Goal: Information Seeking & Learning: Learn about a topic

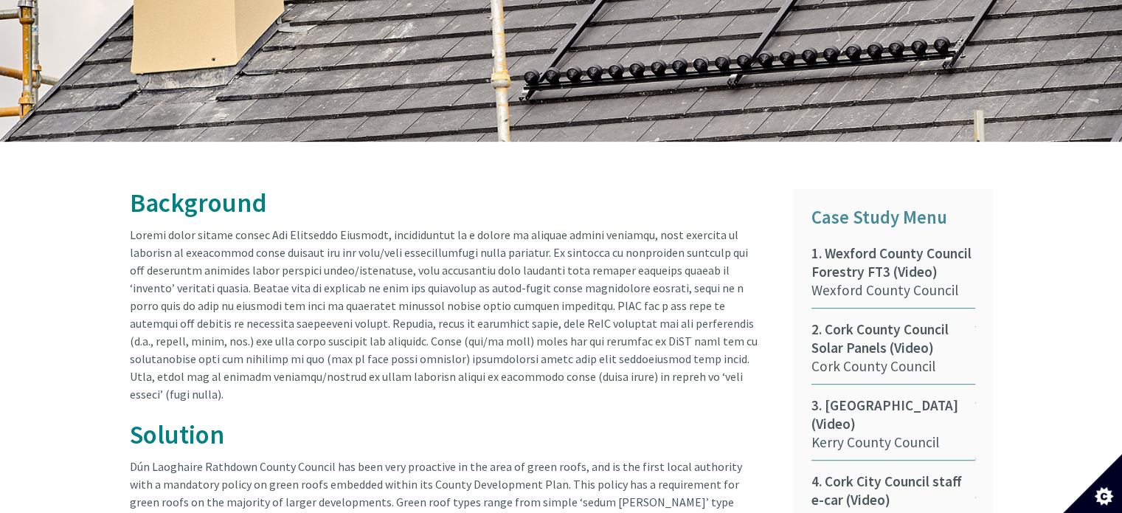
scroll to position [639, 0]
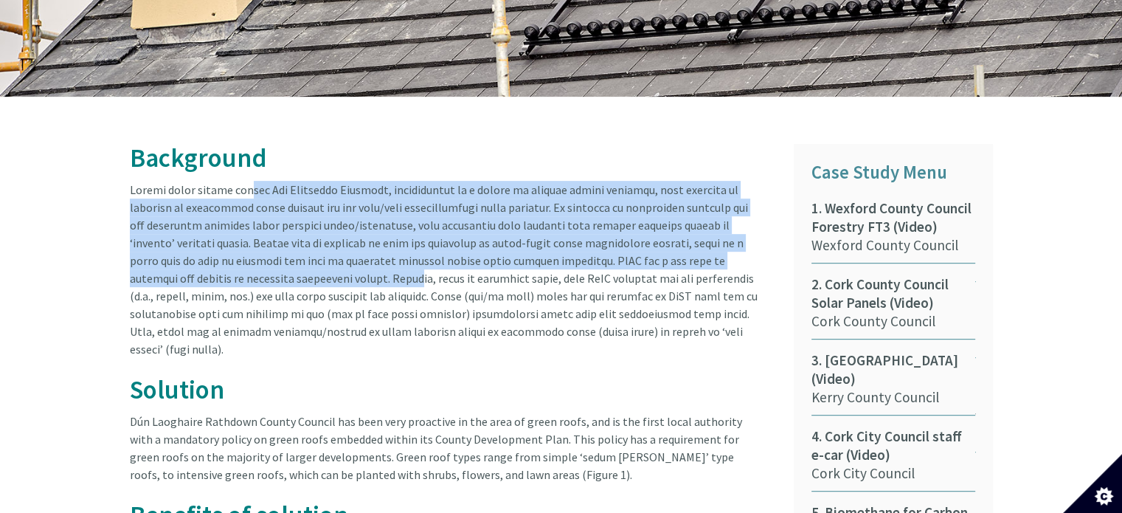
drag, startPoint x: 240, startPoint y: 178, endPoint x: 302, endPoint y: 257, distance: 99.3
click at [302, 257] on article "Background Solution Dún Laoghaire Rathdown County Council has been very proacti…" at bounding box center [451, 491] width 642 height 695
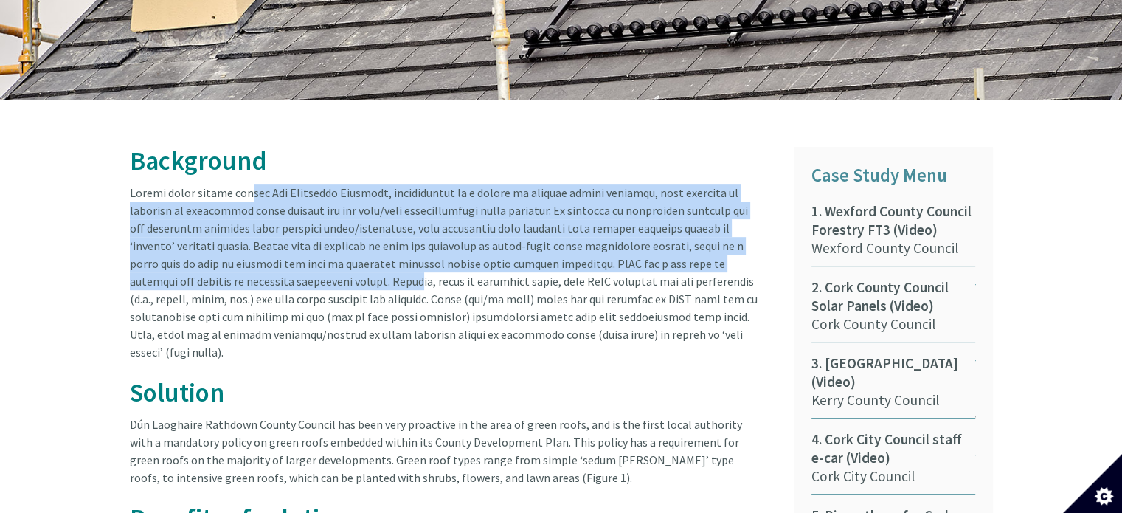
scroll to position [696, 0]
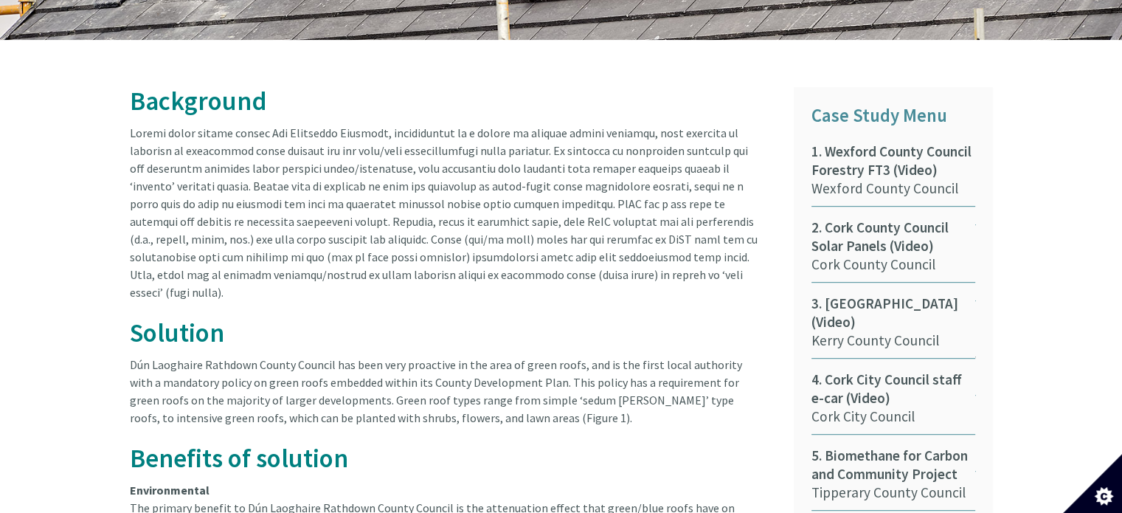
click at [462, 212] on article "Background Solution Dún Laoghaire Rathdown County Council has been very proacti…" at bounding box center [451, 434] width 642 height 695
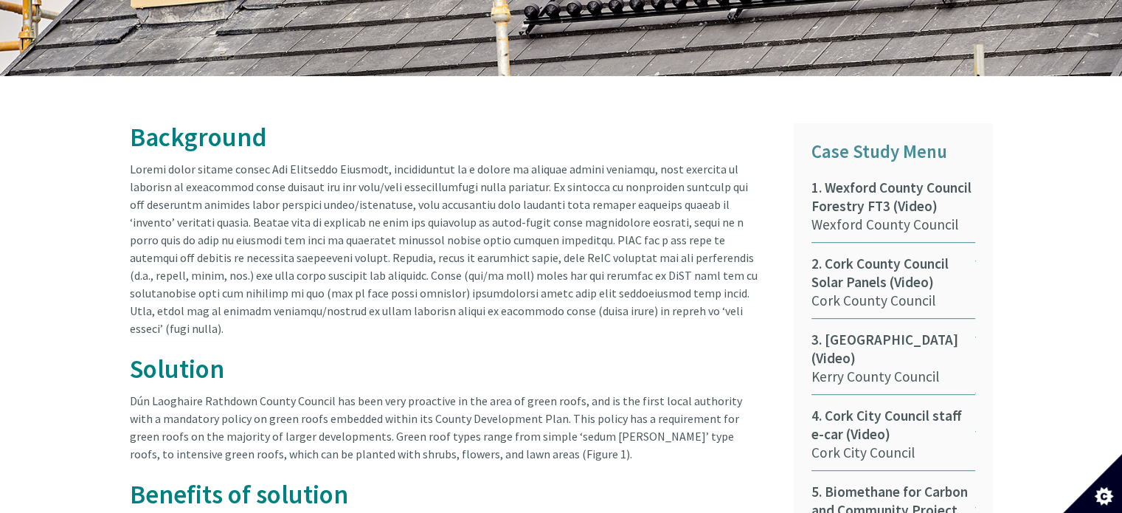
scroll to position [683, 0]
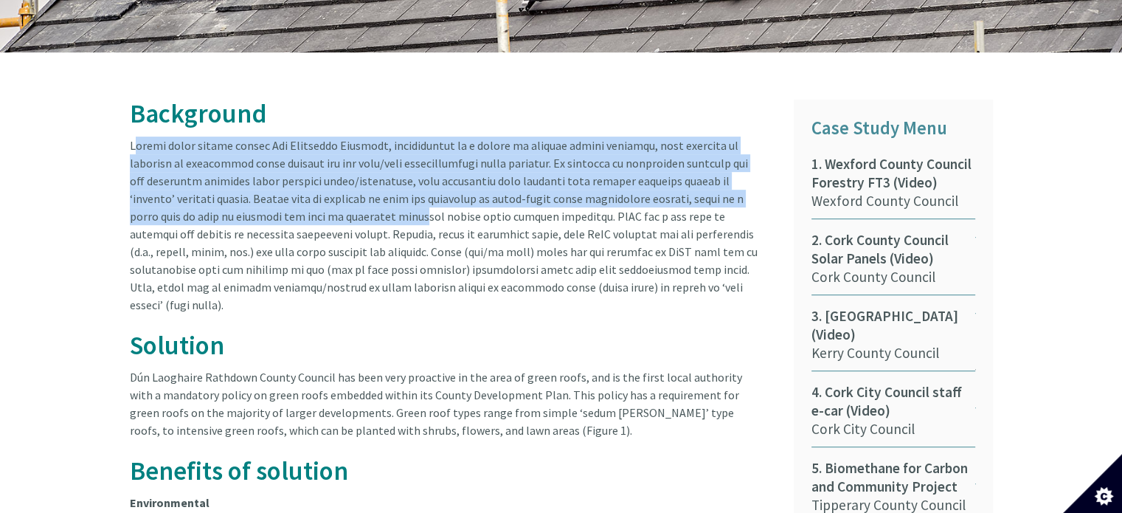
drag, startPoint x: 130, startPoint y: 129, endPoint x: 329, endPoint y: 207, distance: 213.9
click at [329, 207] on article "Background Solution Dún Laoghaire Rathdown County Council has been very proacti…" at bounding box center [451, 447] width 642 height 695
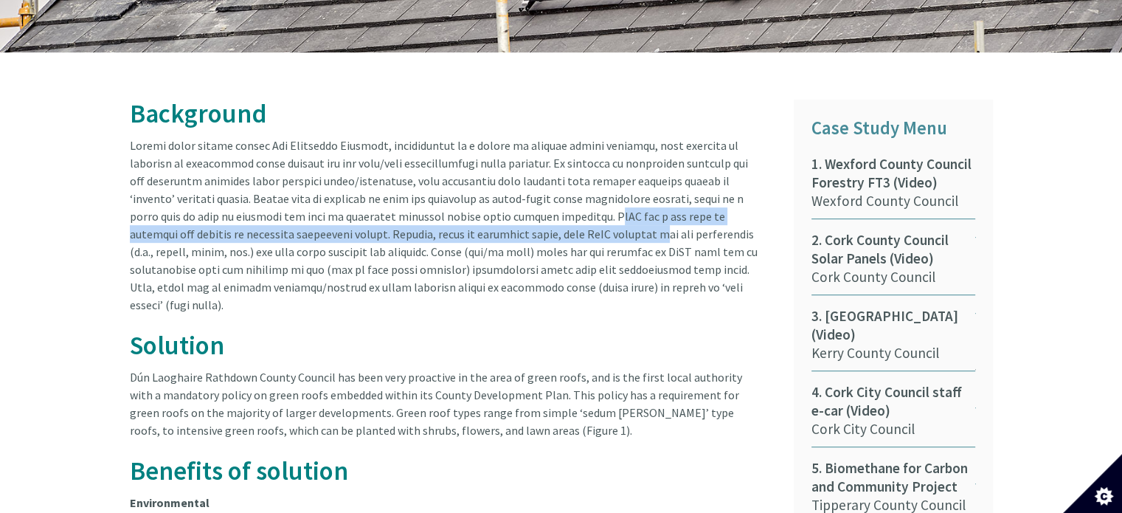
drag, startPoint x: 519, startPoint y: 201, endPoint x: 552, endPoint y: 220, distance: 38.3
click at [552, 220] on article "Background Solution Dún Laoghaire Rathdown County Council has been very proacti…" at bounding box center [451, 447] width 642 height 695
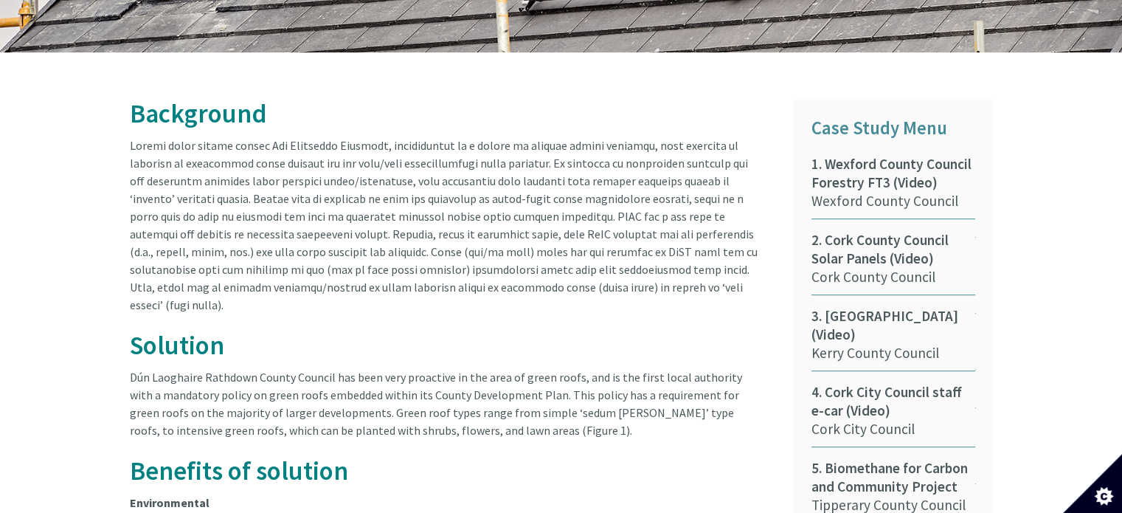
click at [443, 243] on article "Background Solution Dún Laoghaire Rathdown County Council has been very proacti…" at bounding box center [451, 447] width 642 height 695
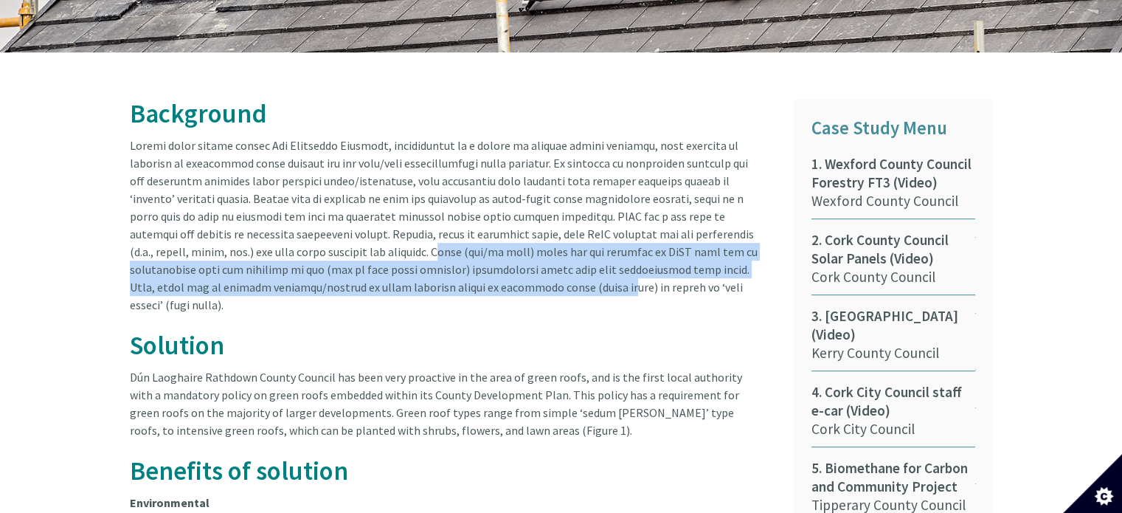
drag, startPoint x: 343, startPoint y: 232, endPoint x: 493, endPoint y: 277, distance: 156.1
click at [493, 277] on article "Background Solution Dún Laoghaire Rathdown County Council has been very proacti…" at bounding box center [451, 447] width 642 height 695
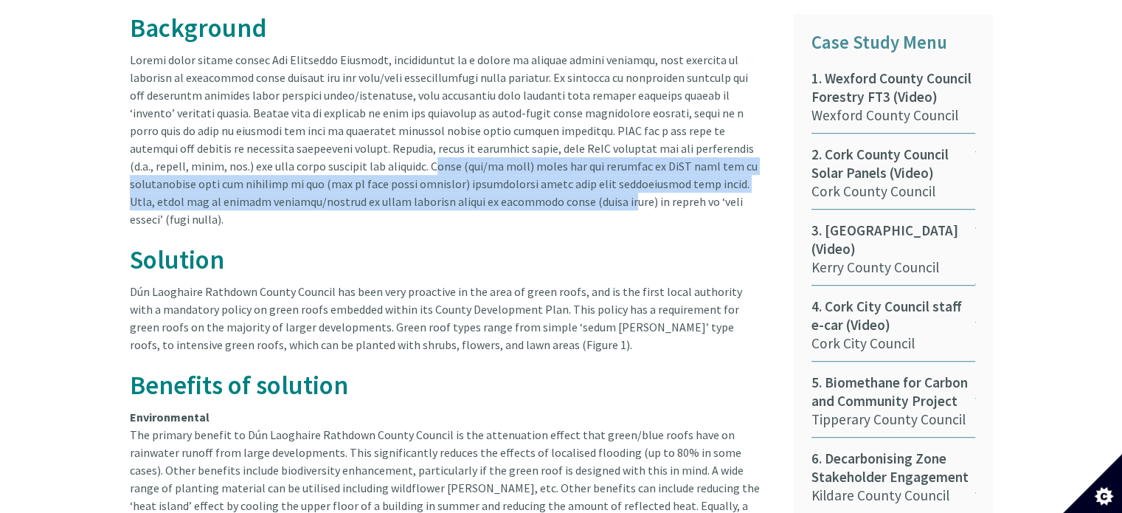
scroll to position [853, 0]
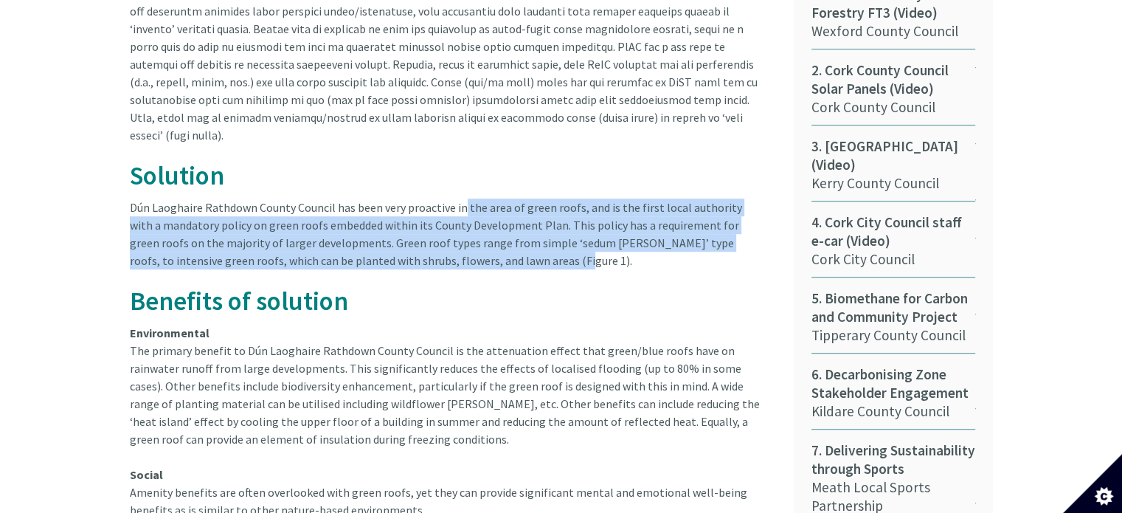
drag, startPoint x: 457, startPoint y: 172, endPoint x: 466, endPoint y: 223, distance: 51.7
click at [466, 223] on article "Background Solution Dún Laoghaire Rathdown County Council has been very proacti…" at bounding box center [451, 277] width 642 height 695
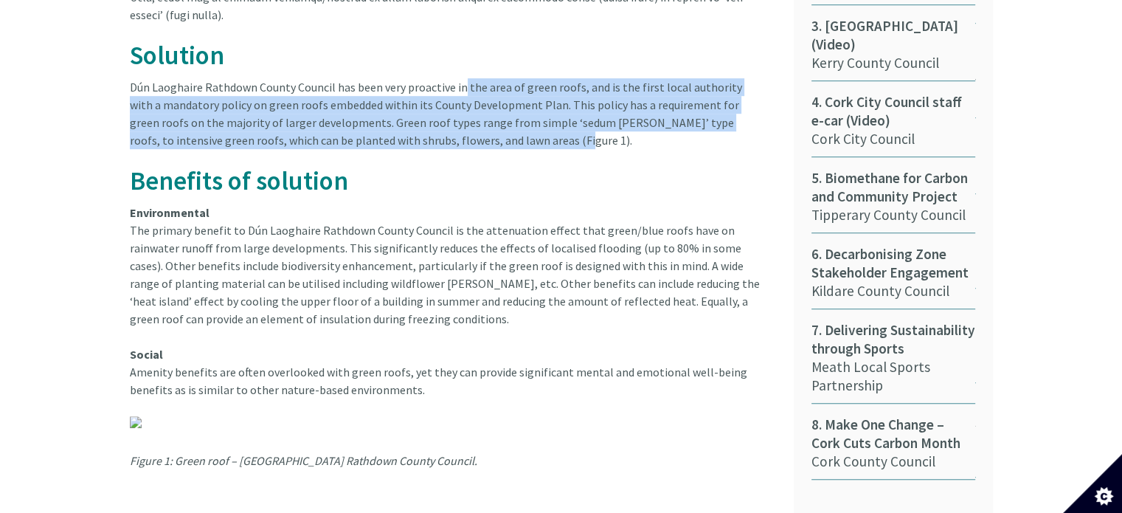
scroll to position [976, 0]
